Goal: Transaction & Acquisition: Book appointment/travel/reservation

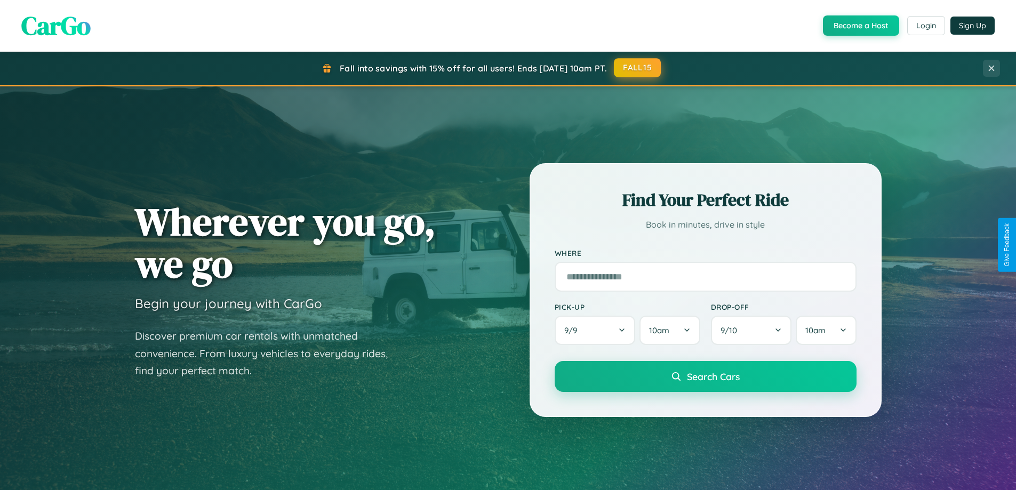
click at [638, 68] on button "FALL15" at bounding box center [637, 67] width 47 height 19
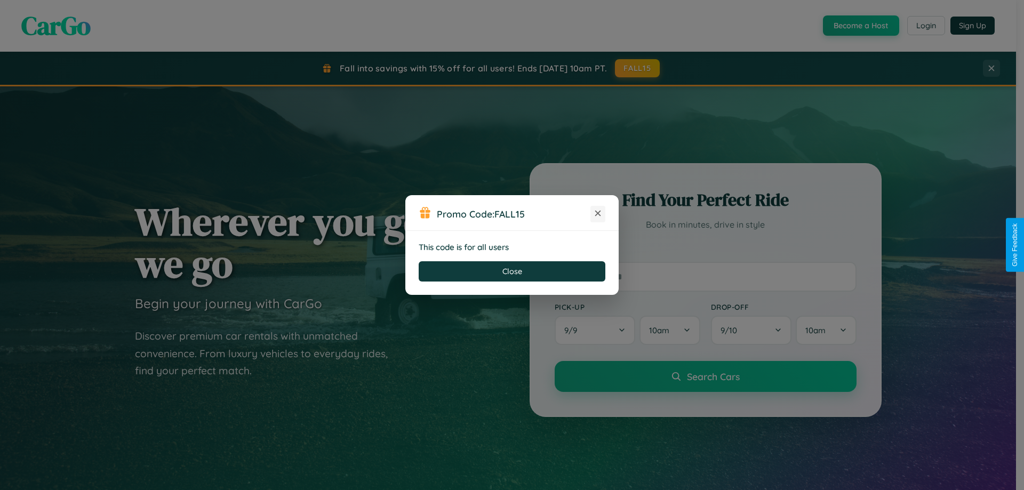
click at [598, 214] on icon at bounding box center [598, 213] width 11 height 11
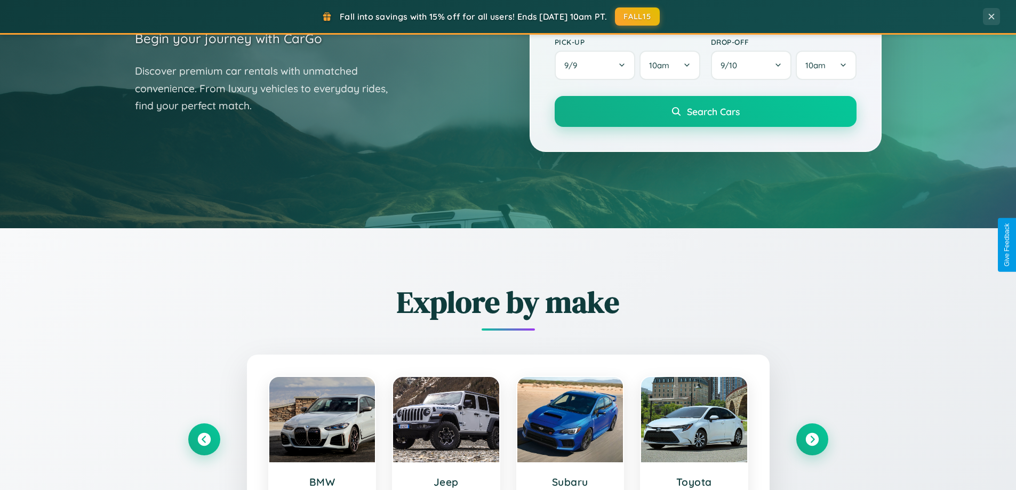
scroll to position [460, 0]
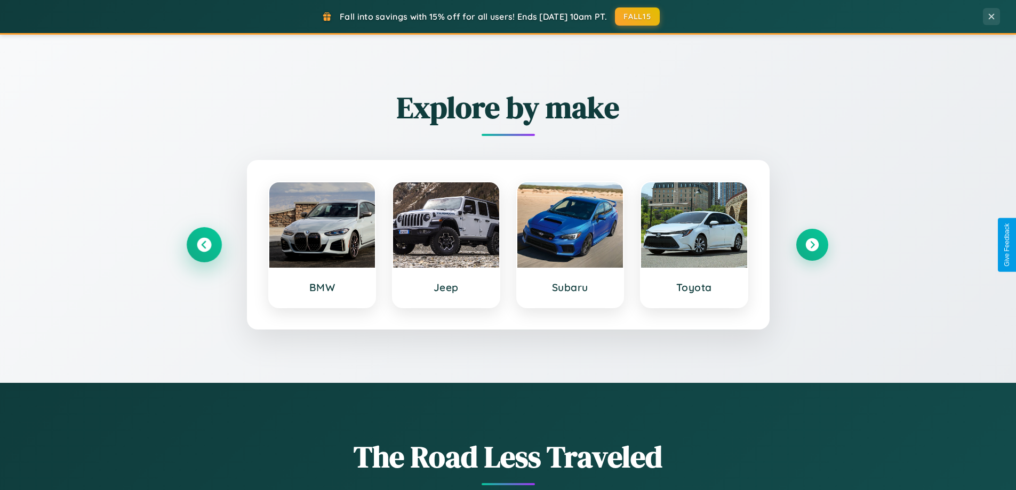
click at [204, 245] on icon at bounding box center [204, 245] width 14 height 14
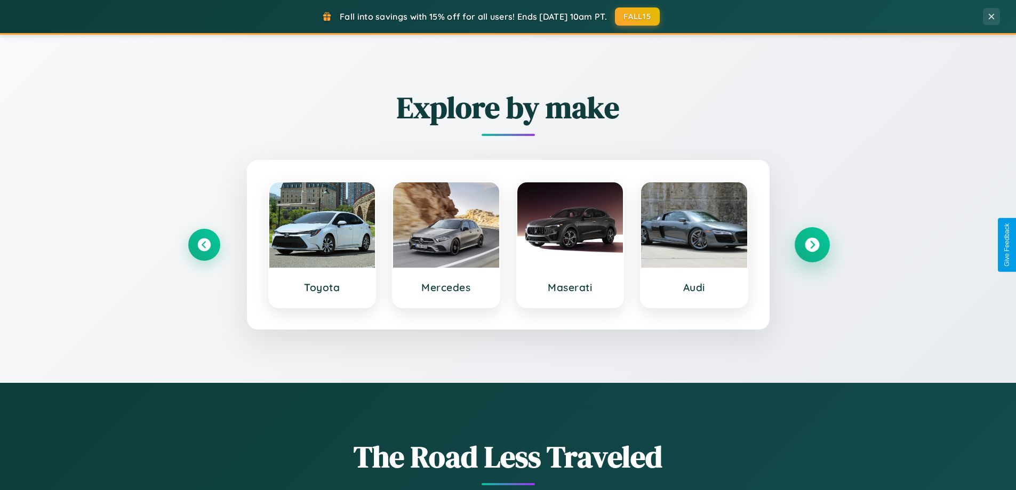
click at [812, 245] on icon at bounding box center [812, 245] width 14 height 14
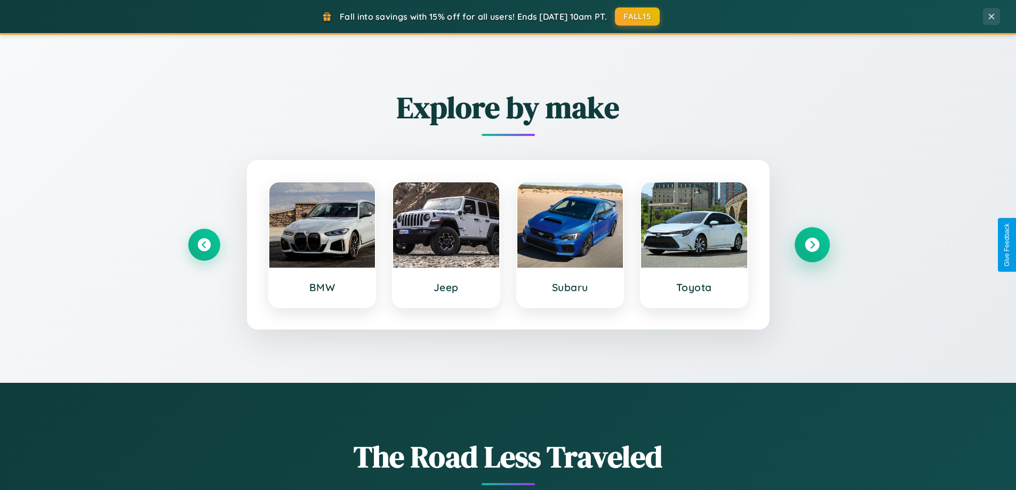
click at [812, 245] on icon at bounding box center [812, 245] width 14 height 14
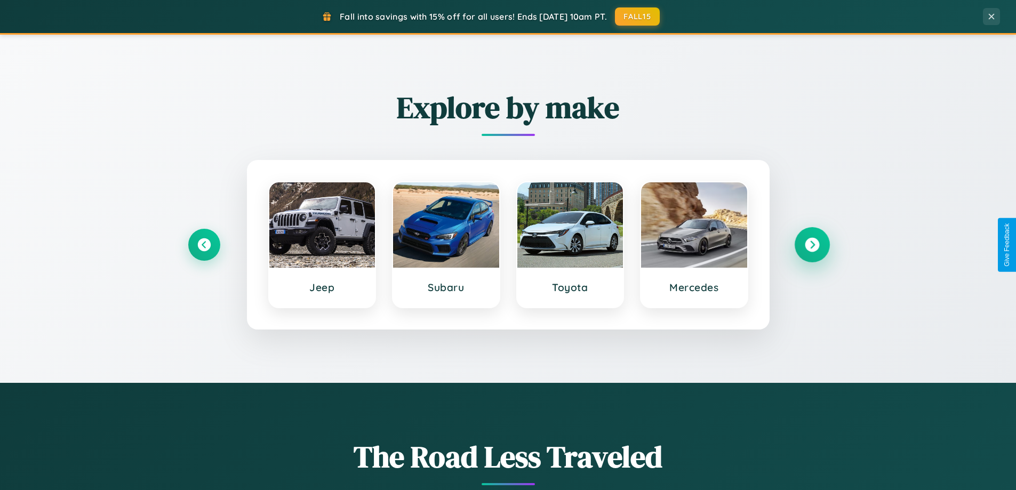
click at [812, 245] on icon at bounding box center [812, 245] width 14 height 14
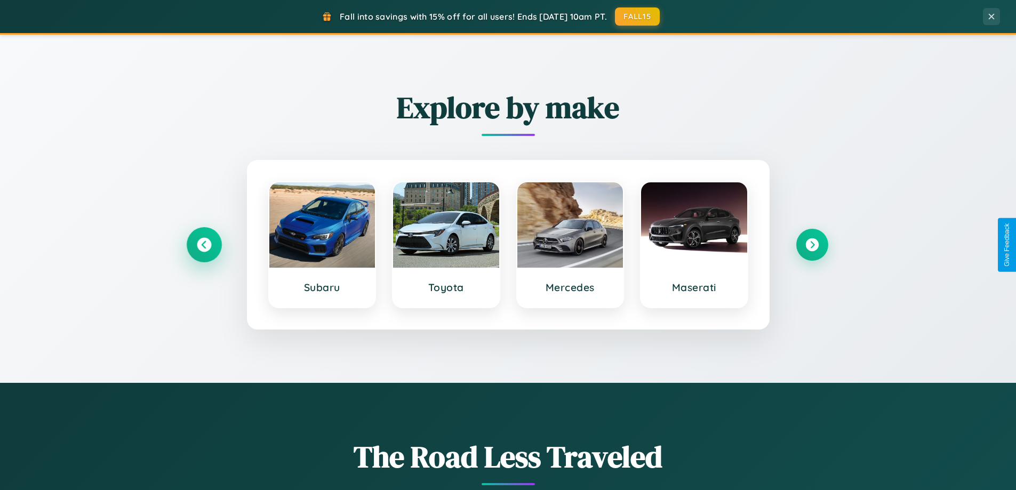
click at [204, 245] on icon at bounding box center [204, 245] width 14 height 14
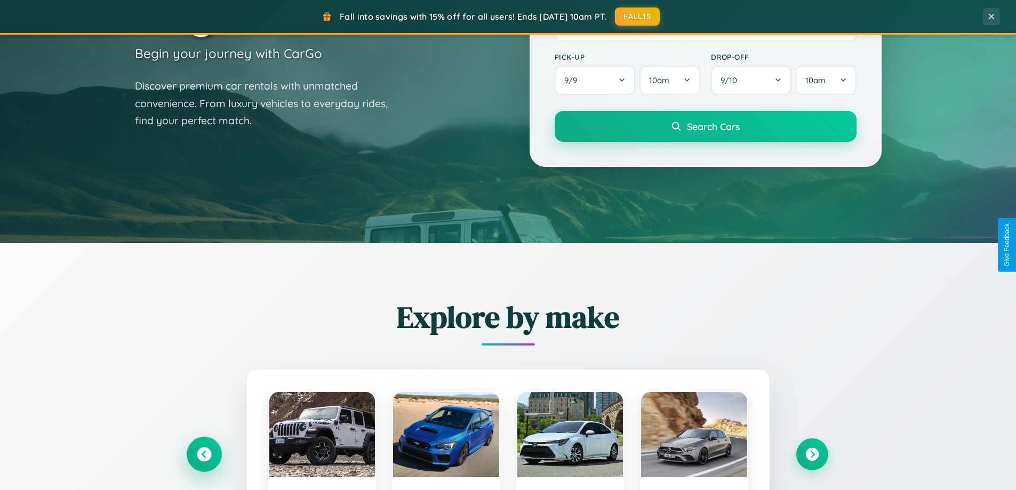
scroll to position [31, 0]
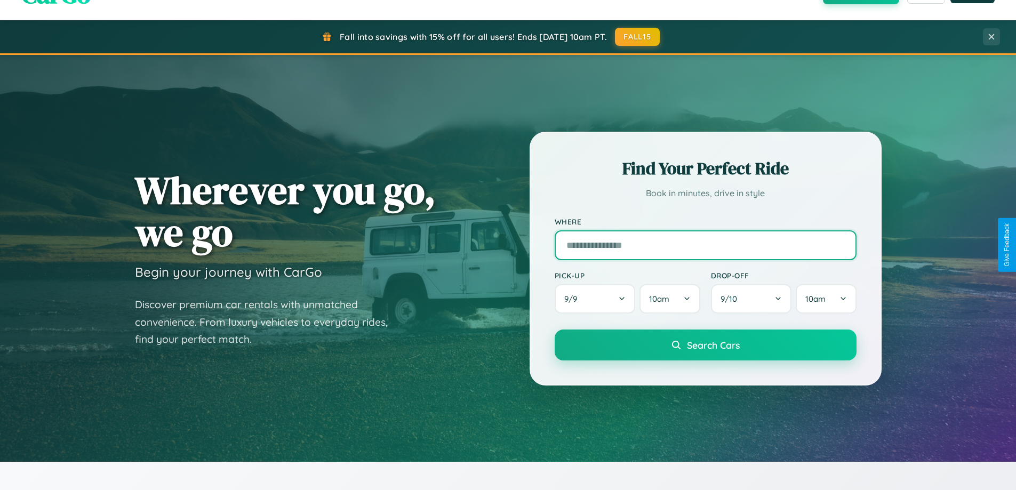
click at [705, 245] on input "text" at bounding box center [706, 245] width 302 height 30
type input "******"
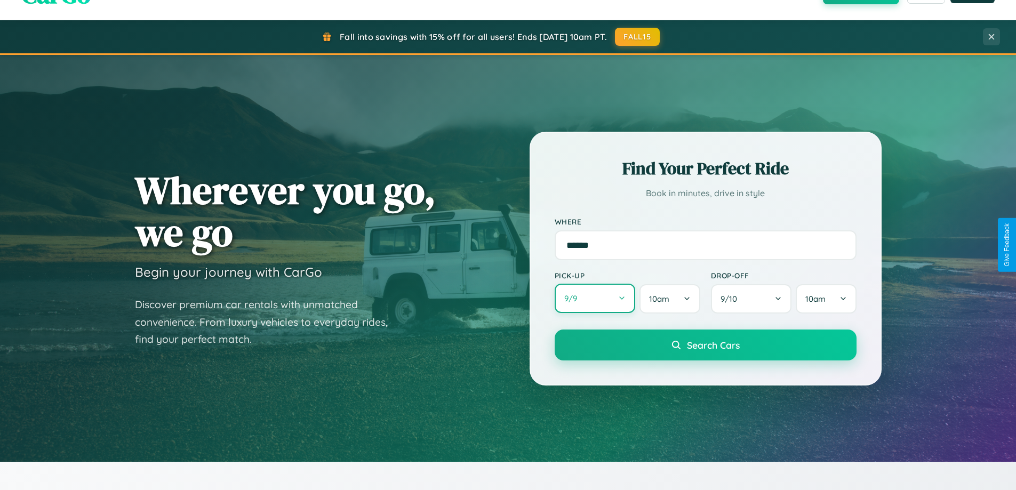
click at [595, 299] on button "9 / 9" at bounding box center [595, 298] width 81 height 29
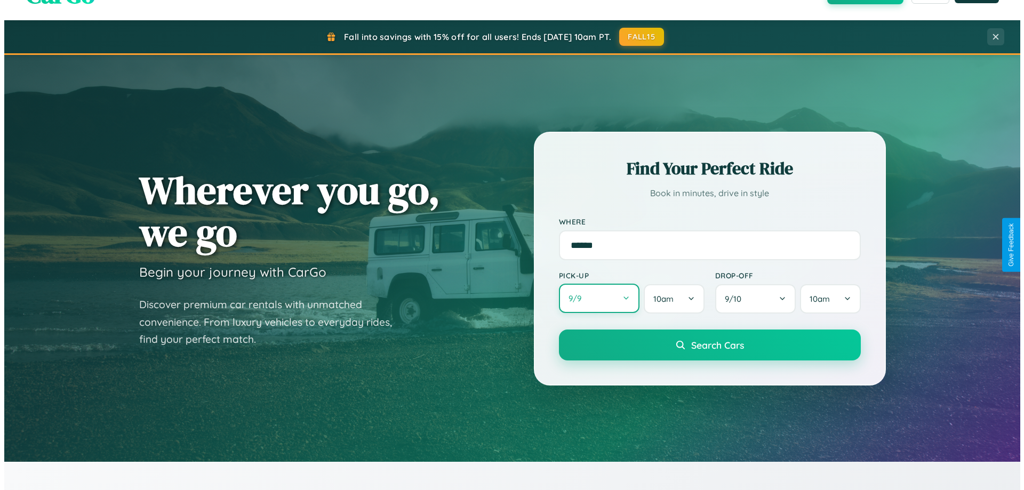
select select "*"
select select "****"
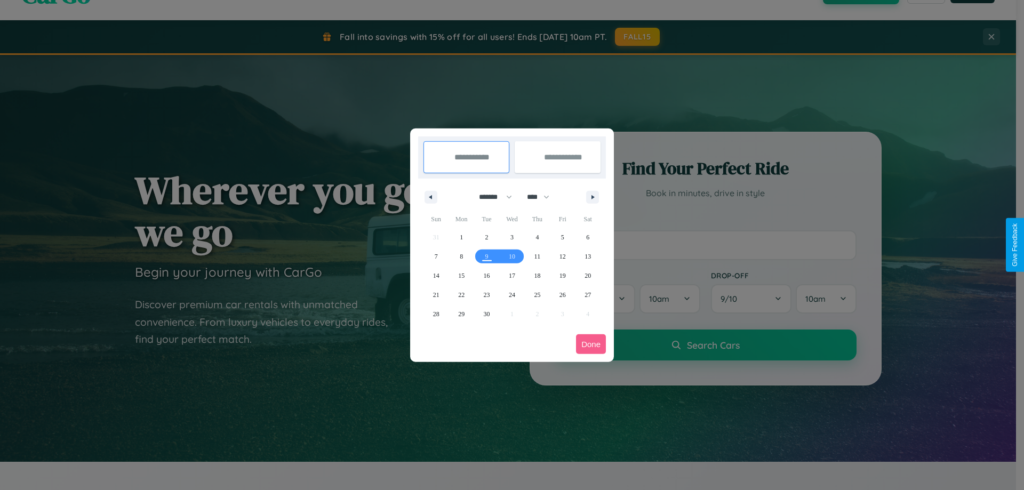
drag, startPoint x: 491, startPoint y: 197, endPoint x: 512, endPoint y: 214, distance: 27.3
click at [491, 197] on select "******* ******** ***** ***** *** **** **** ****** ********* ******* ******** **…" at bounding box center [493, 197] width 45 height 18
select select "*"
drag, startPoint x: 543, startPoint y: 197, endPoint x: 512, endPoint y: 214, distance: 35.3
click at [543, 197] on select "**** **** **** **** **** **** **** **** **** **** **** **** **** **** **** ****…" at bounding box center [538, 197] width 32 height 18
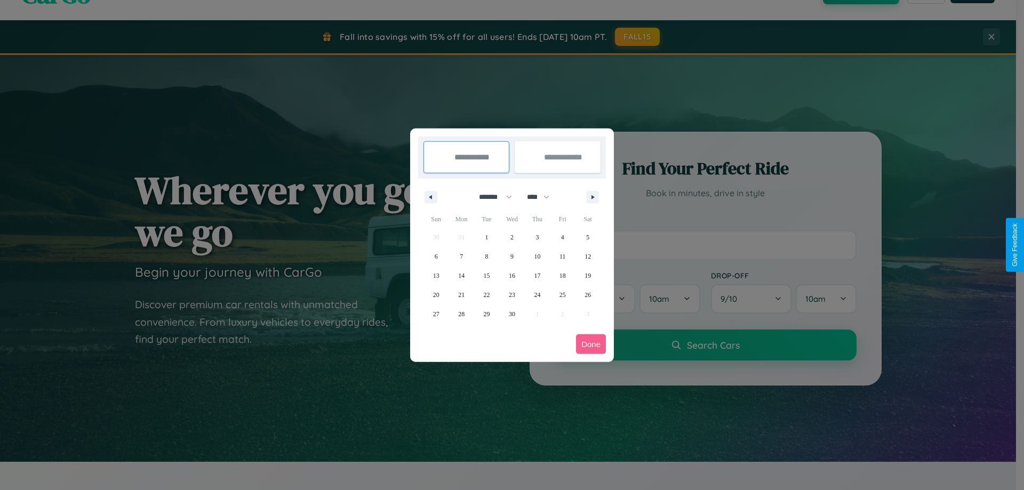
select select "****"
click at [537, 275] on span "16" at bounding box center [537, 275] width 6 height 19
type input "**********"
click at [436, 314] on span "26" at bounding box center [436, 314] width 6 height 19
type input "**********"
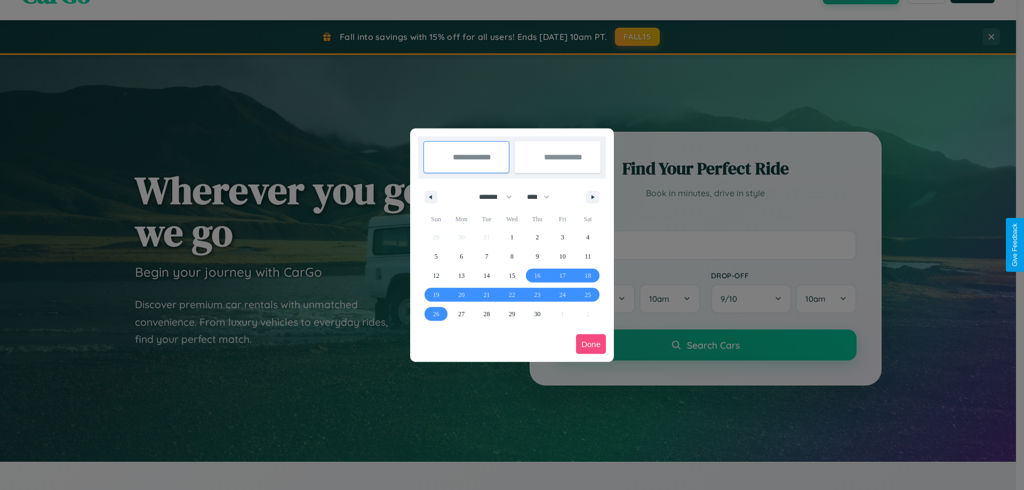
click at [591, 344] on button "Done" at bounding box center [591, 345] width 30 height 20
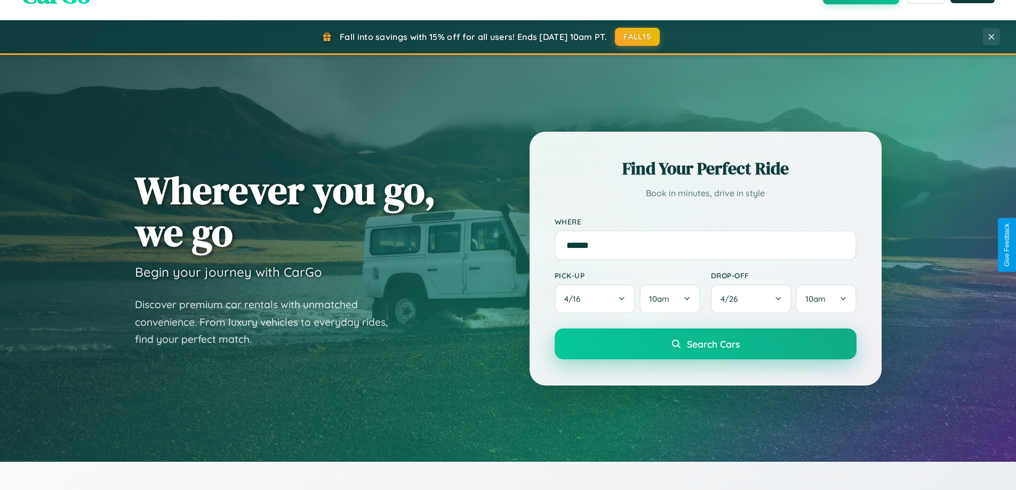
click at [705, 344] on span "Search Cars" at bounding box center [713, 344] width 53 height 12
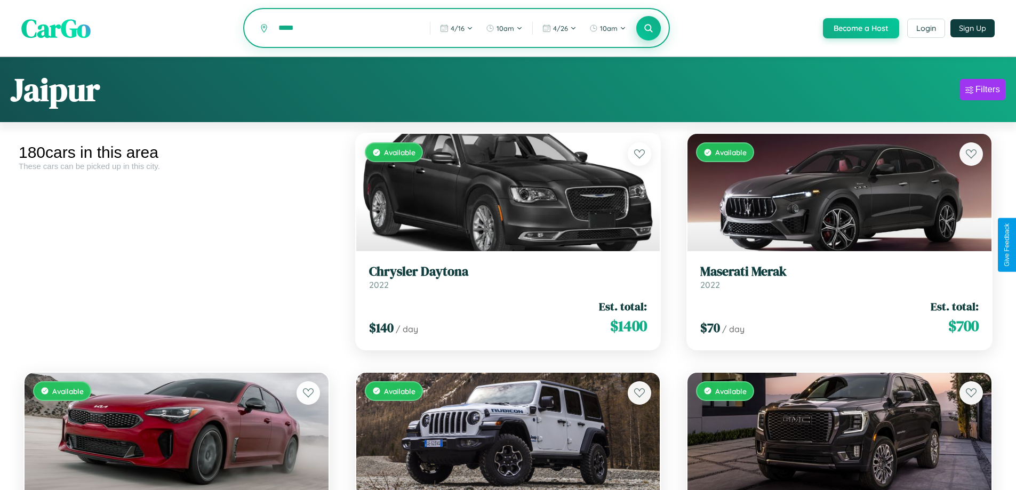
type input "*****"
click at [648, 29] on icon at bounding box center [649, 28] width 10 height 10
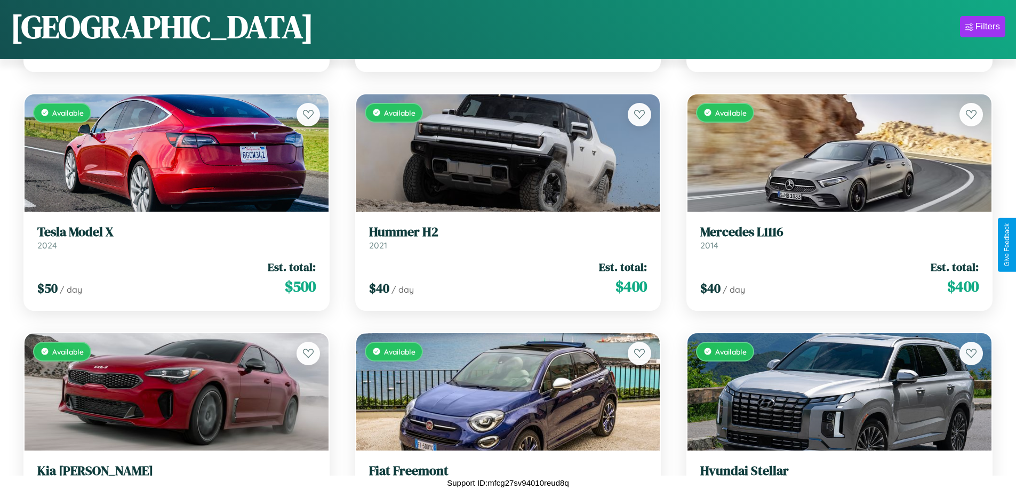
scroll to position [9707, 0]
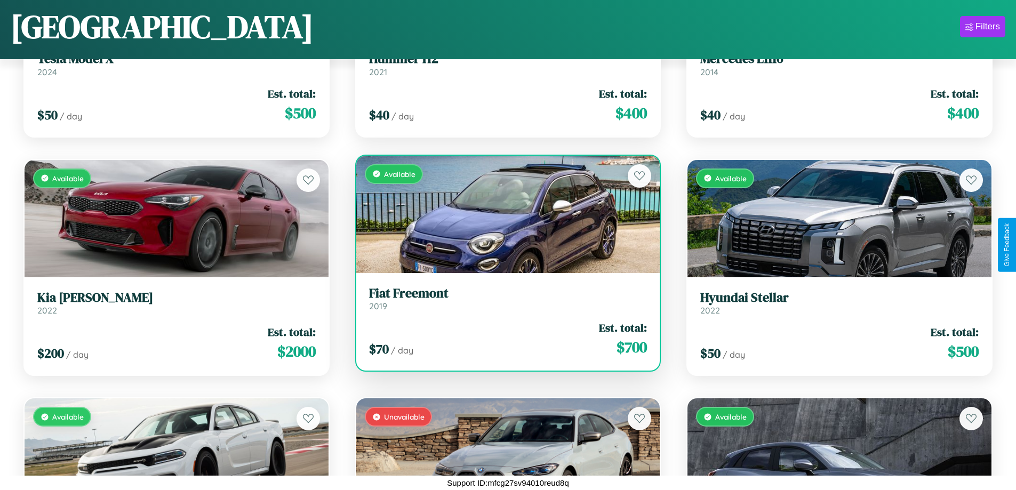
click at [504, 303] on link "Fiat Freemont 2019" at bounding box center [508, 299] width 279 height 26
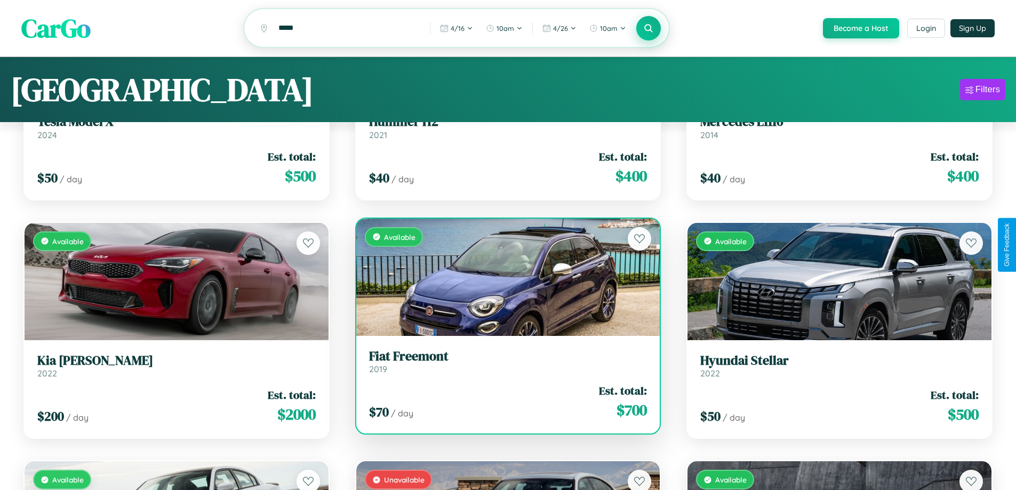
scroll to position [0, 0]
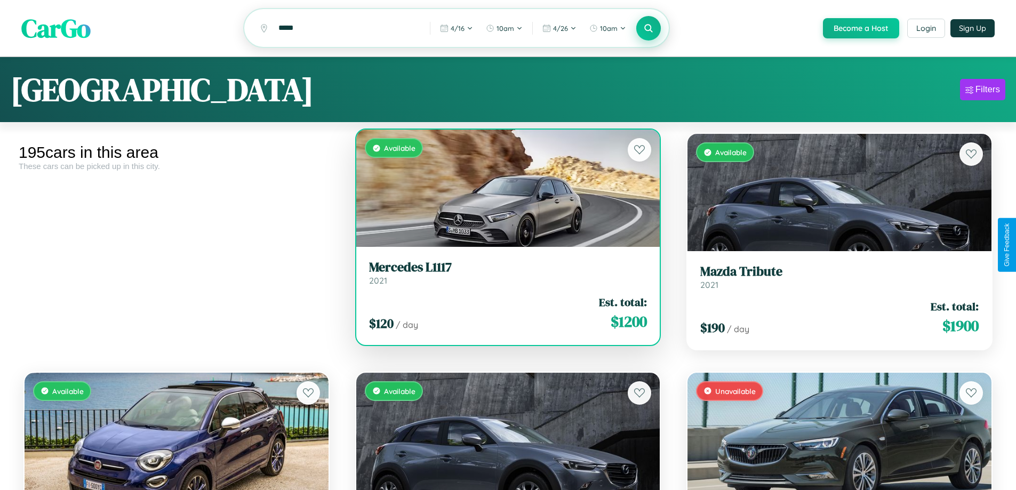
click at [504, 274] on h3 "Mercedes L1117" at bounding box center [508, 267] width 279 height 15
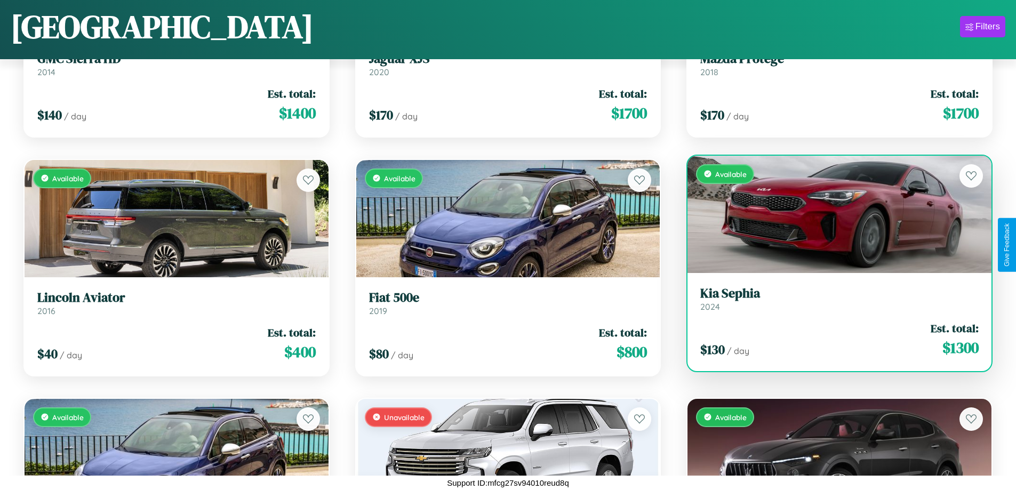
click at [833, 339] on div "$ 130 / day Est. total: $ 1300" at bounding box center [840, 340] width 279 height 38
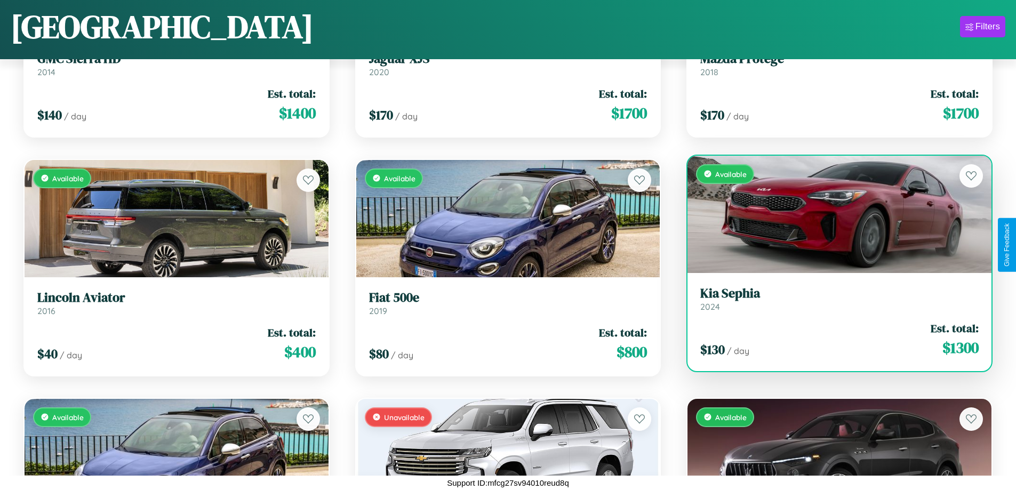
click at [833, 339] on div "$ 130 / day Est. total: $ 1300" at bounding box center [840, 340] width 279 height 38
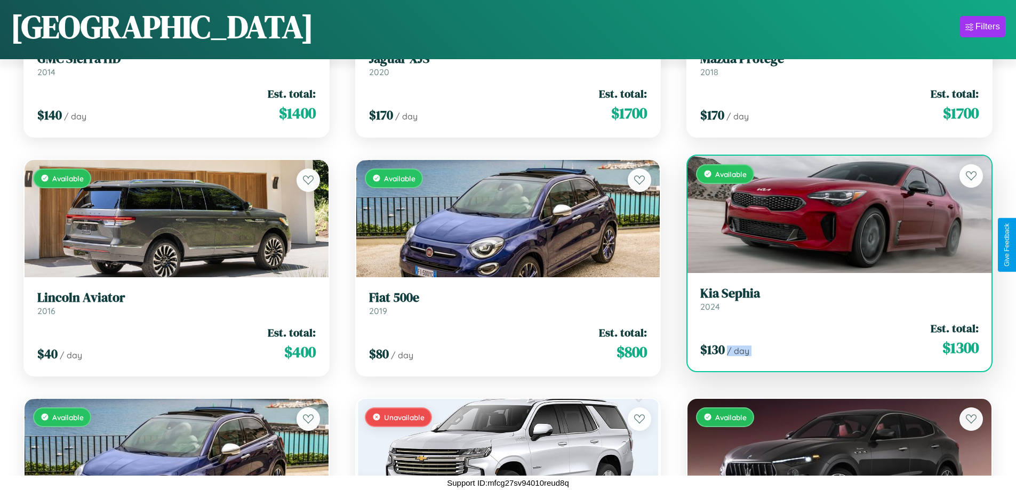
click at [833, 339] on div "$ 130 / day Est. total: $ 1300" at bounding box center [840, 340] width 279 height 38
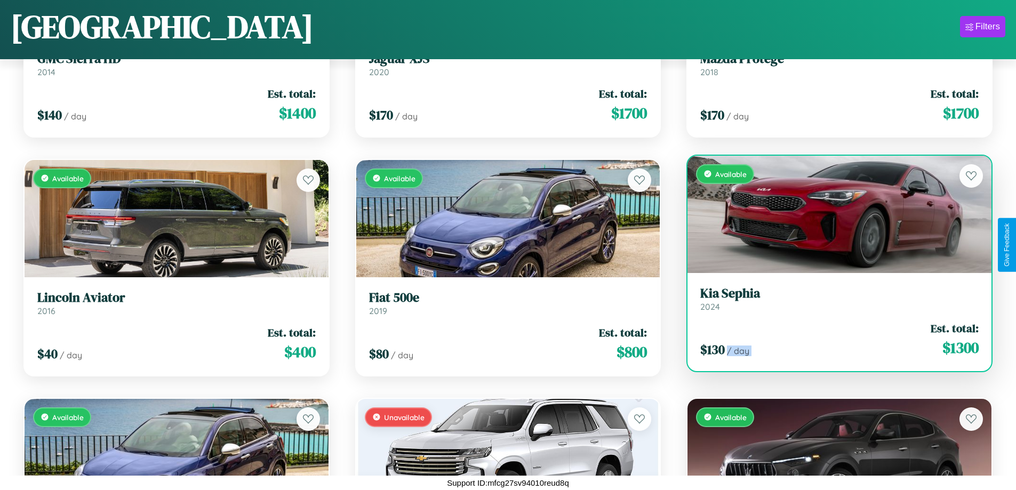
click at [833, 339] on div "$ 130 / day Est. total: $ 1300" at bounding box center [840, 340] width 279 height 38
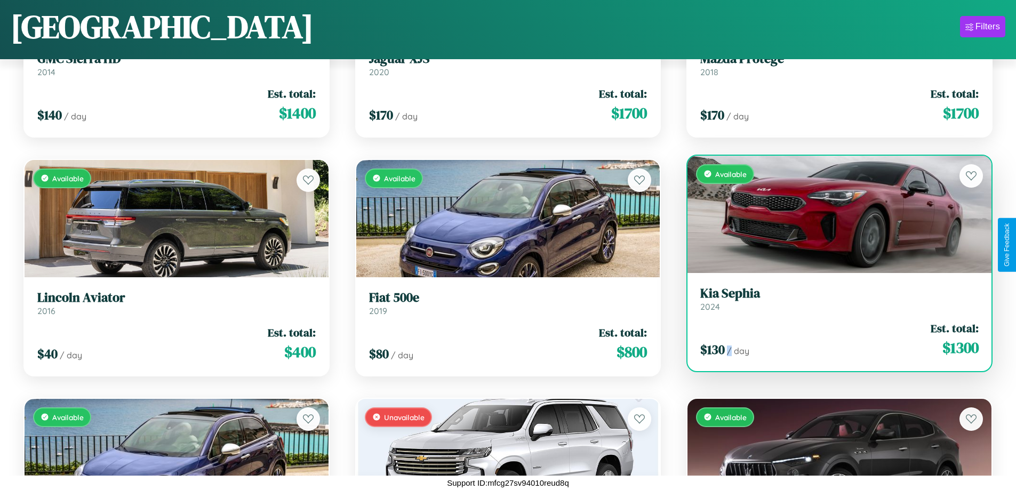
click at [833, 339] on div "$ 130 / day Est. total: $ 1300" at bounding box center [840, 340] width 279 height 38
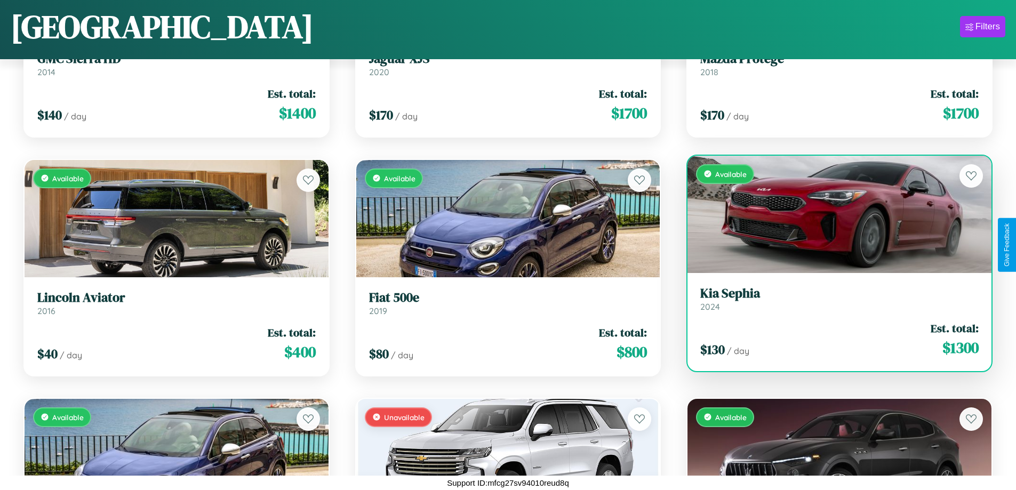
click at [833, 299] on h3 "[PERSON_NAME]" at bounding box center [840, 293] width 279 height 15
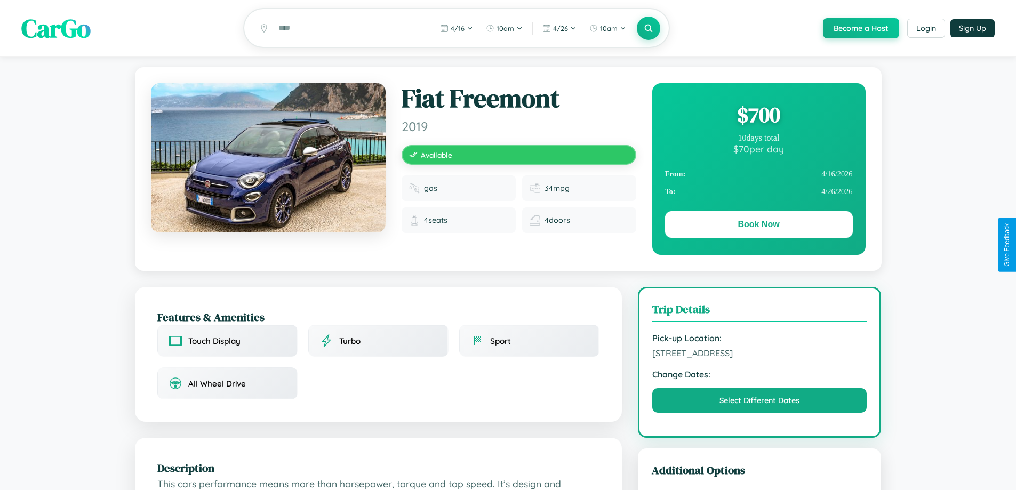
scroll to position [128, 0]
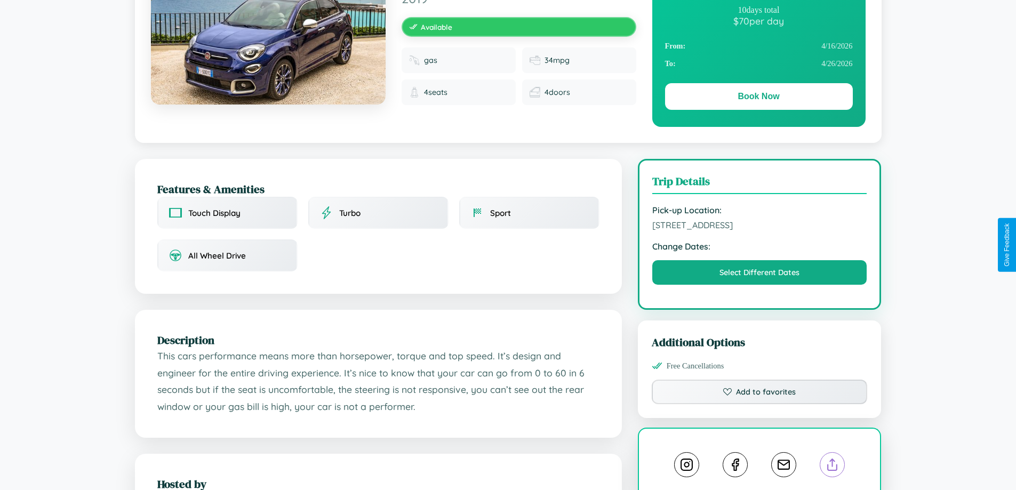
click at [833, 466] on line at bounding box center [833, 462] width 0 height 7
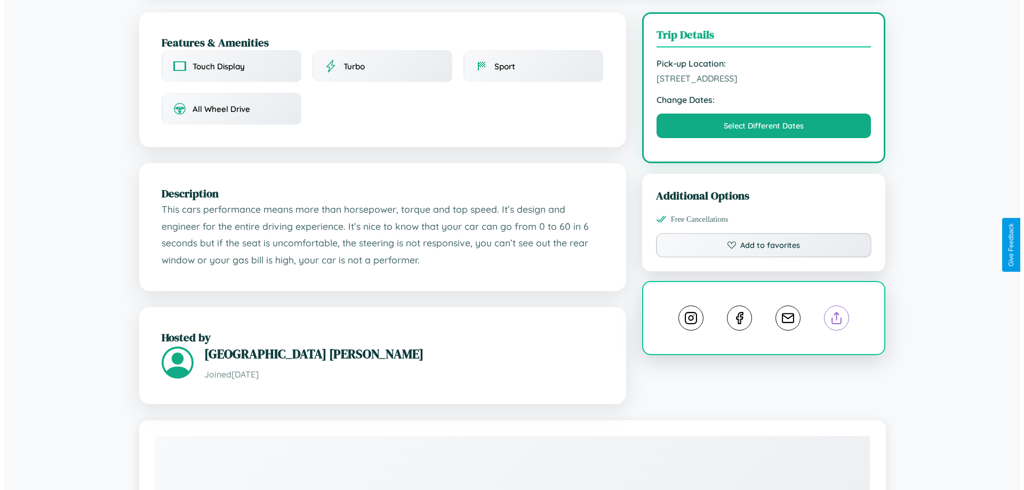
scroll to position [276, 0]
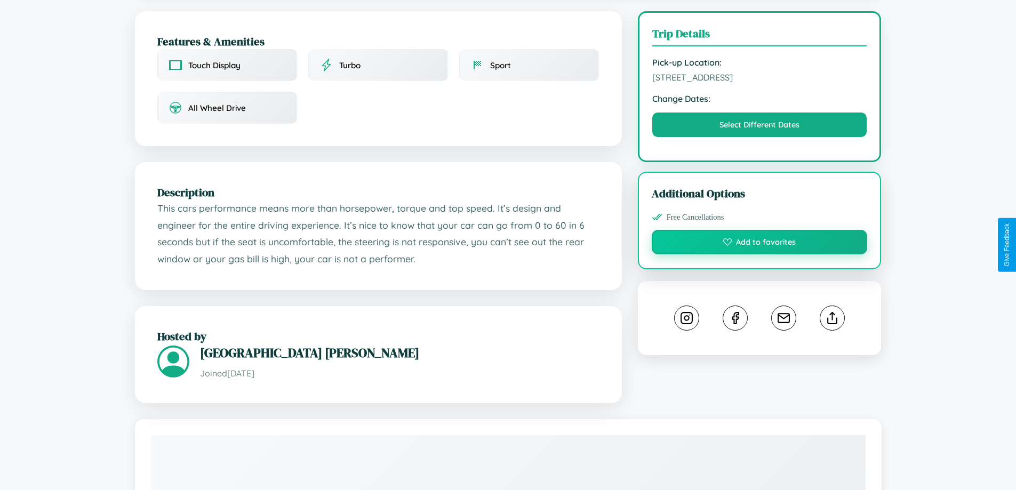
click at [760, 244] on button "Add to favorites" at bounding box center [760, 242] width 216 height 25
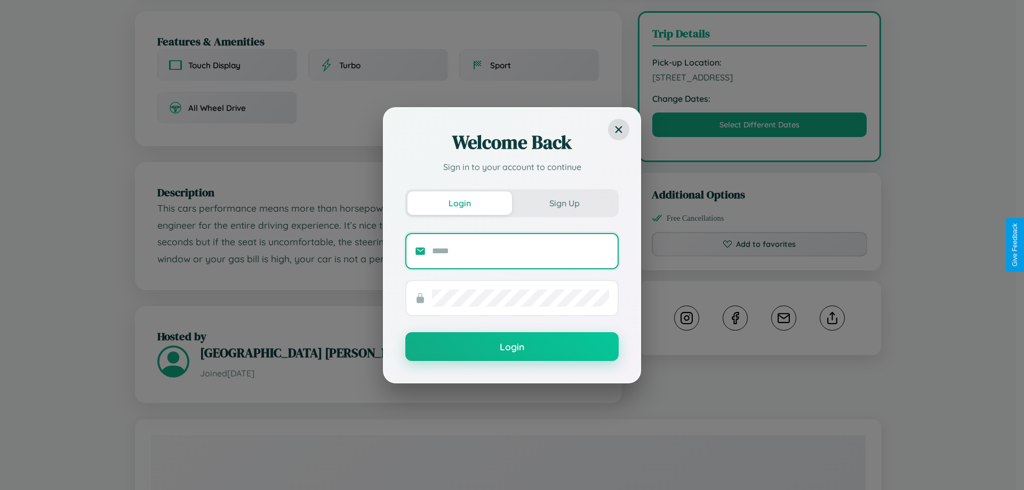
click at [521, 251] on input "text" at bounding box center [520, 251] width 177 height 17
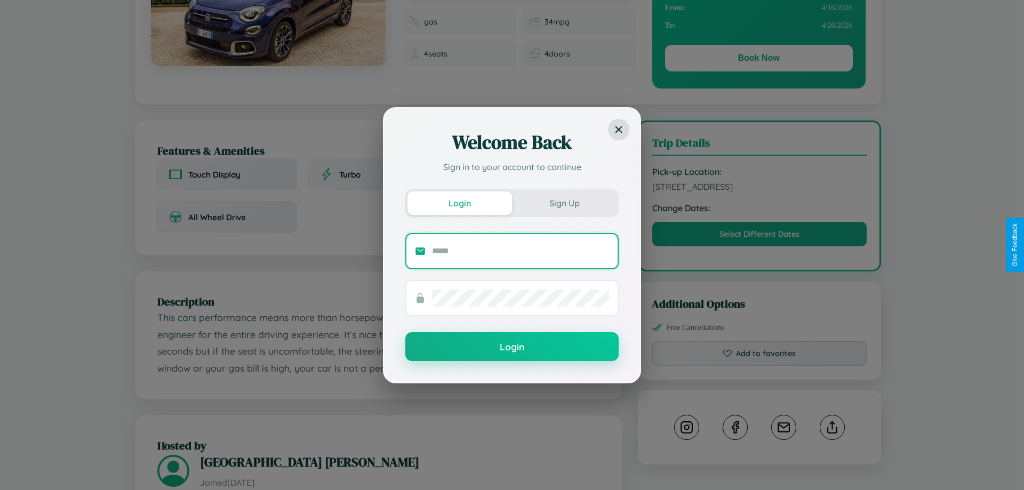
scroll to position [0, 0]
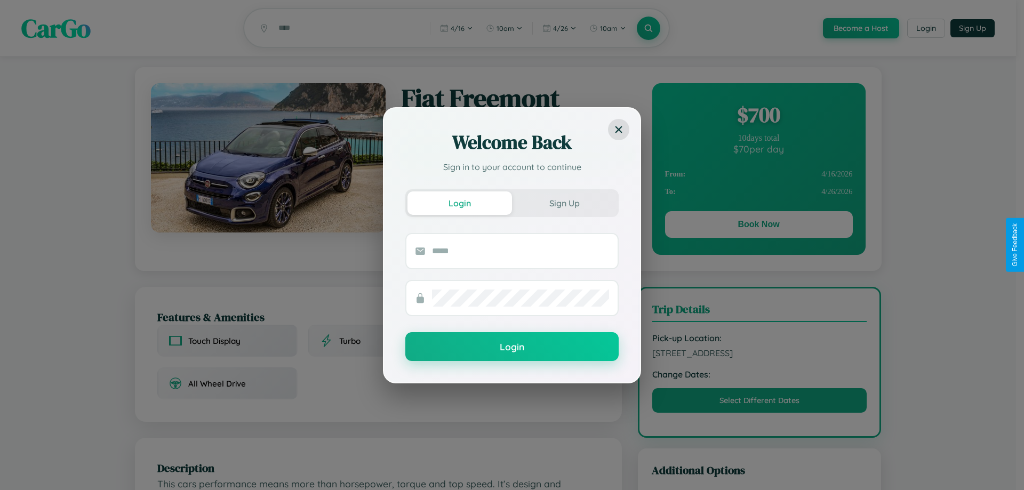
click at [759, 226] on div "Welcome Back Sign in to your account to continue Login Sign Up Login" at bounding box center [512, 245] width 1024 height 490
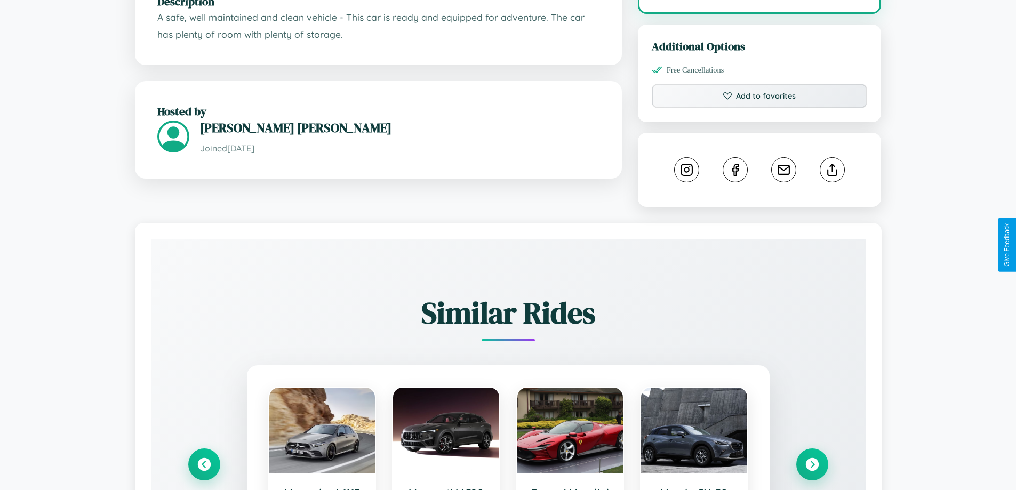
scroll to position [594, 0]
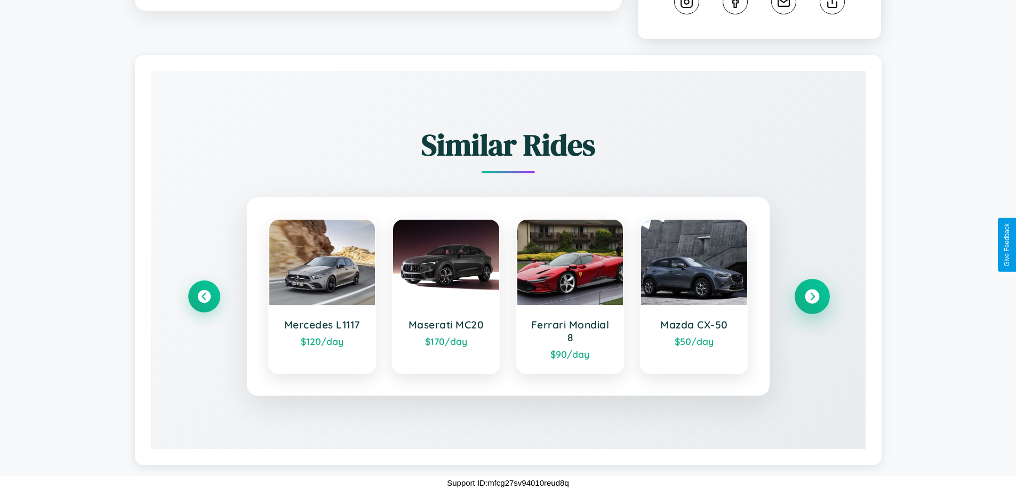
click at [812, 297] on icon at bounding box center [812, 297] width 14 height 14
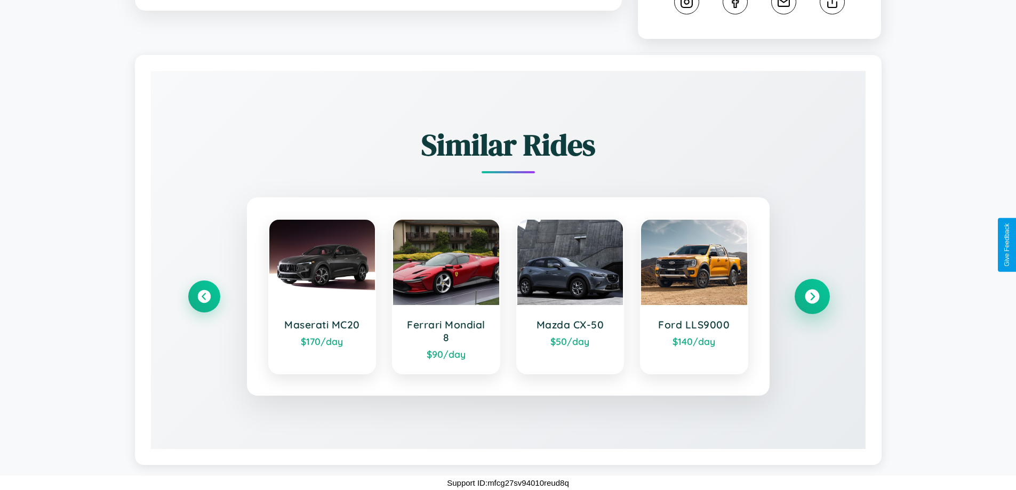
click at [812, 297] on icon at bounding box center [812, 297] width 14 height 14
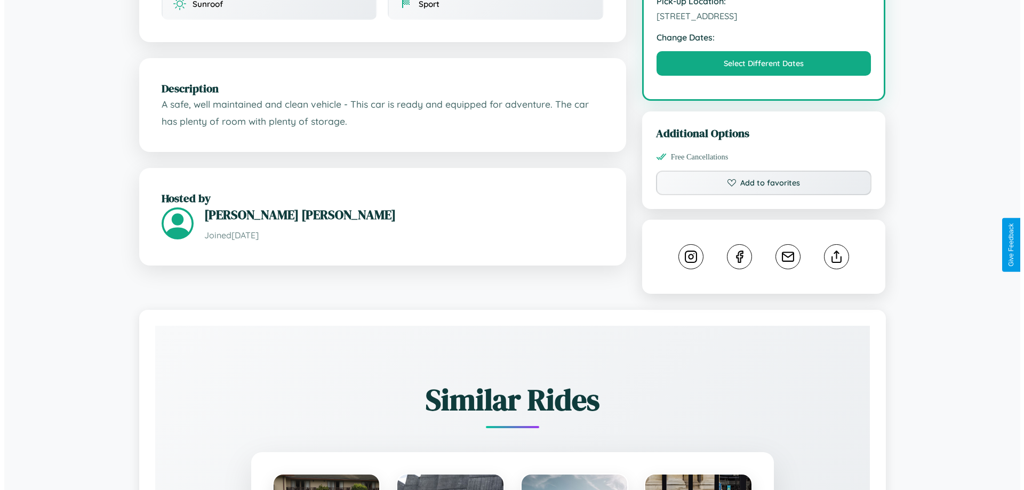
scroll to position [277, 0]
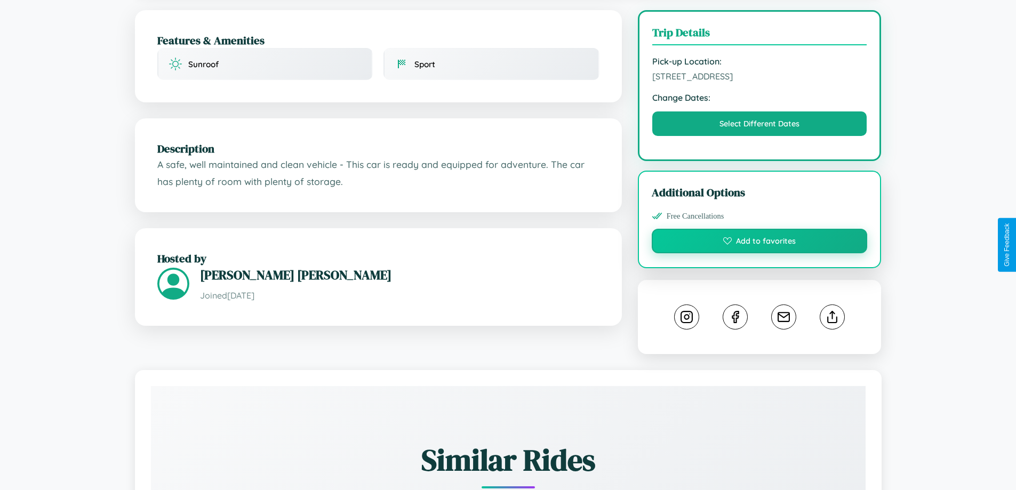
click at [760, 243] on button "Add to favorites" at bounding box center [760, 241] width 216 height 25
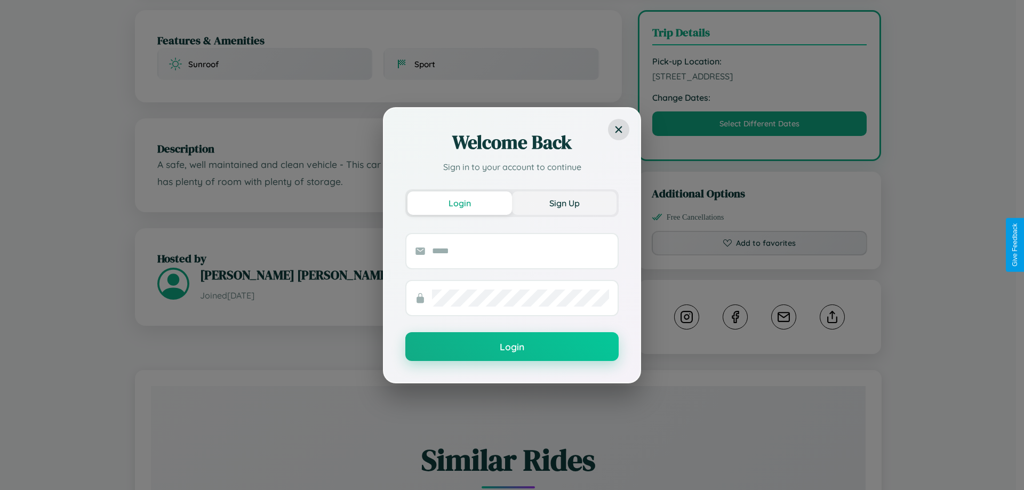
click at [564, 203] on button "Sign Up" at bounding box center [564, 203] width 105 height 23
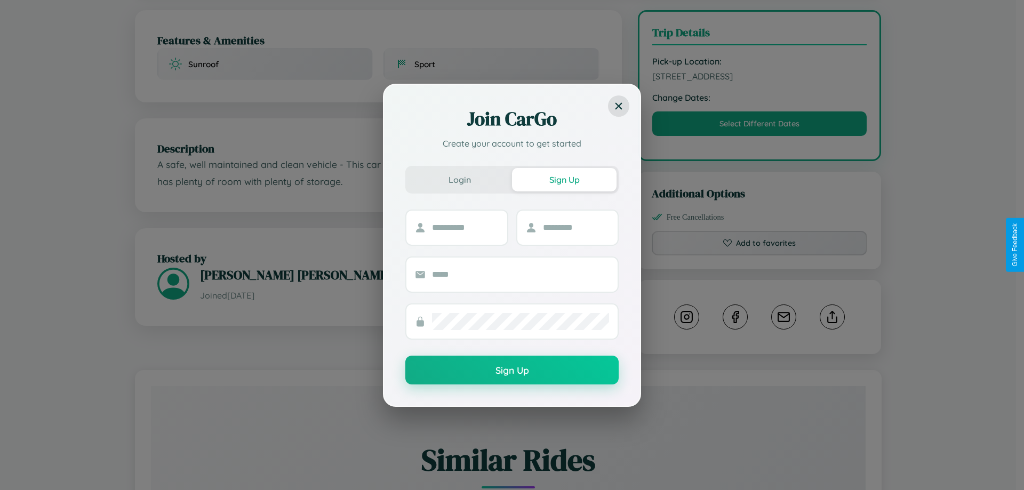
click at [760, 245] on div "Join CarGo Create your account to get started Login Sign Up Sign Up" at bounding box center [512, 245] width 1024 height 490
